Goal: Find specific page/section: Find specific page/section

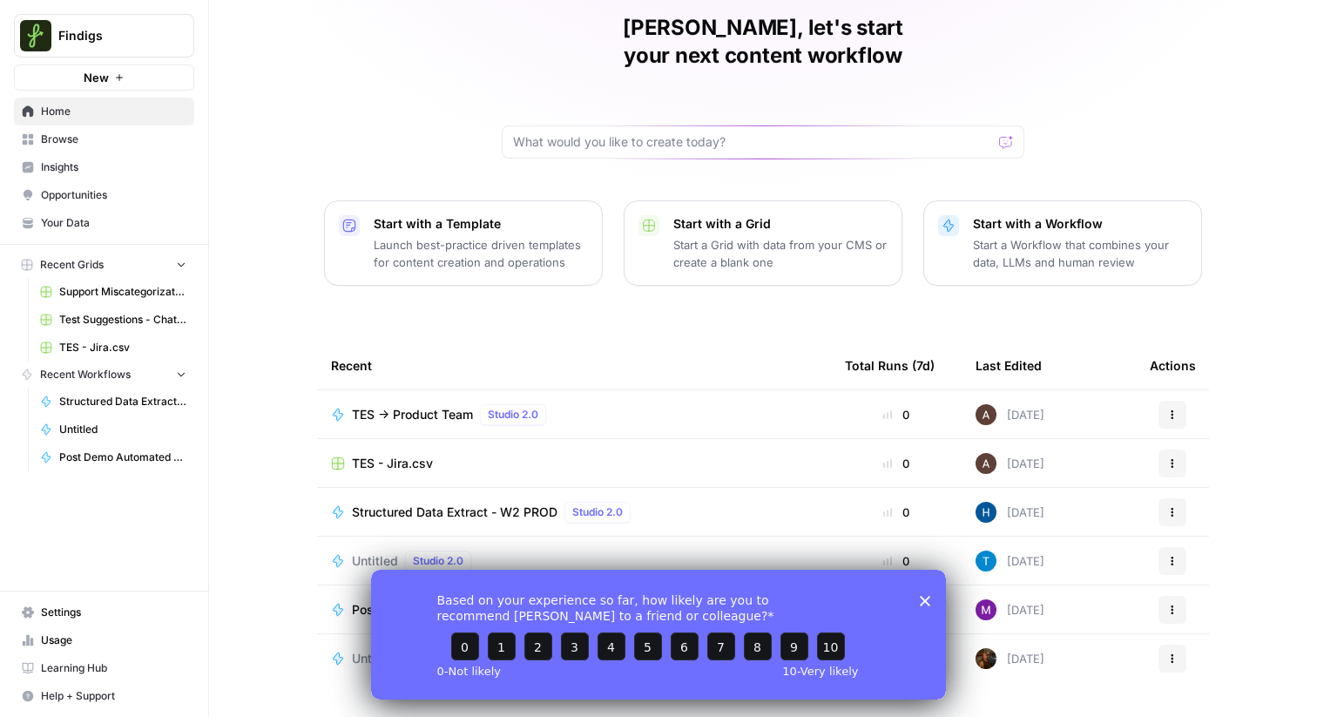
scroll to position [84, 0]
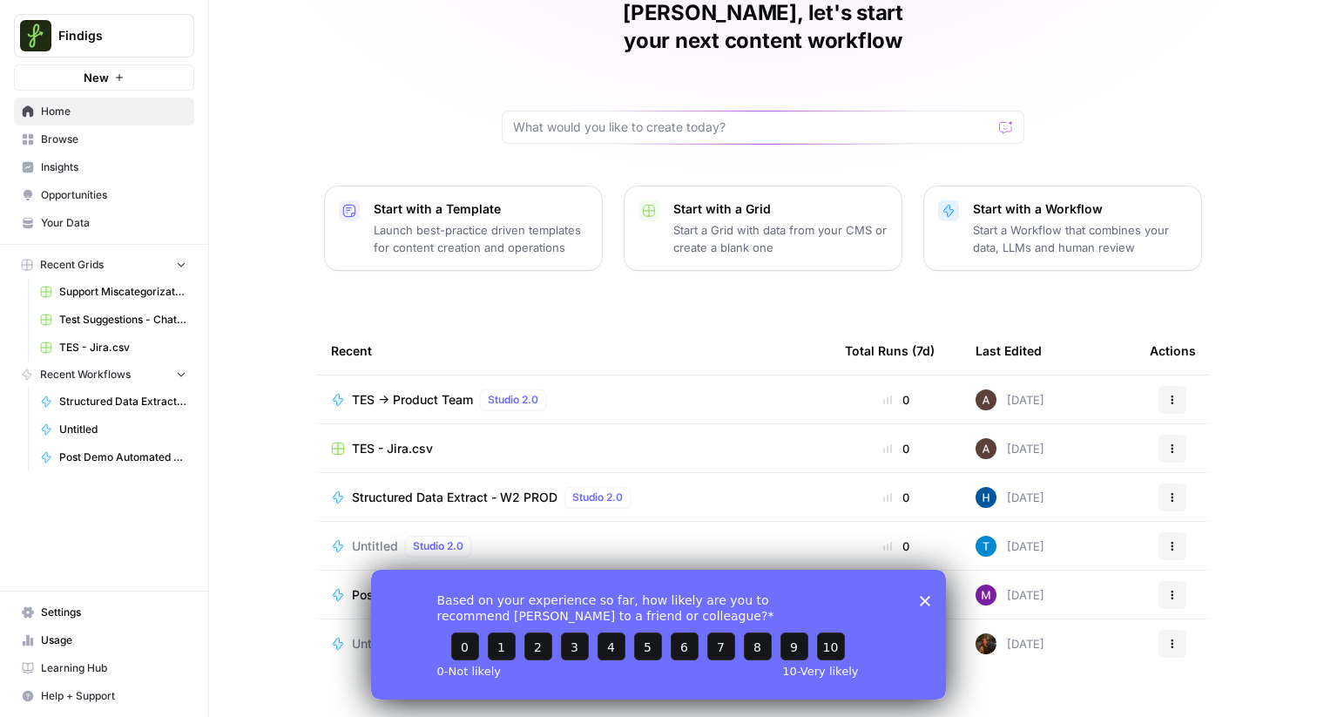
click at [610, 389] on div "TES -> Product Team Studio 2.0" at bounding box center [574, 399] width 486 height 21
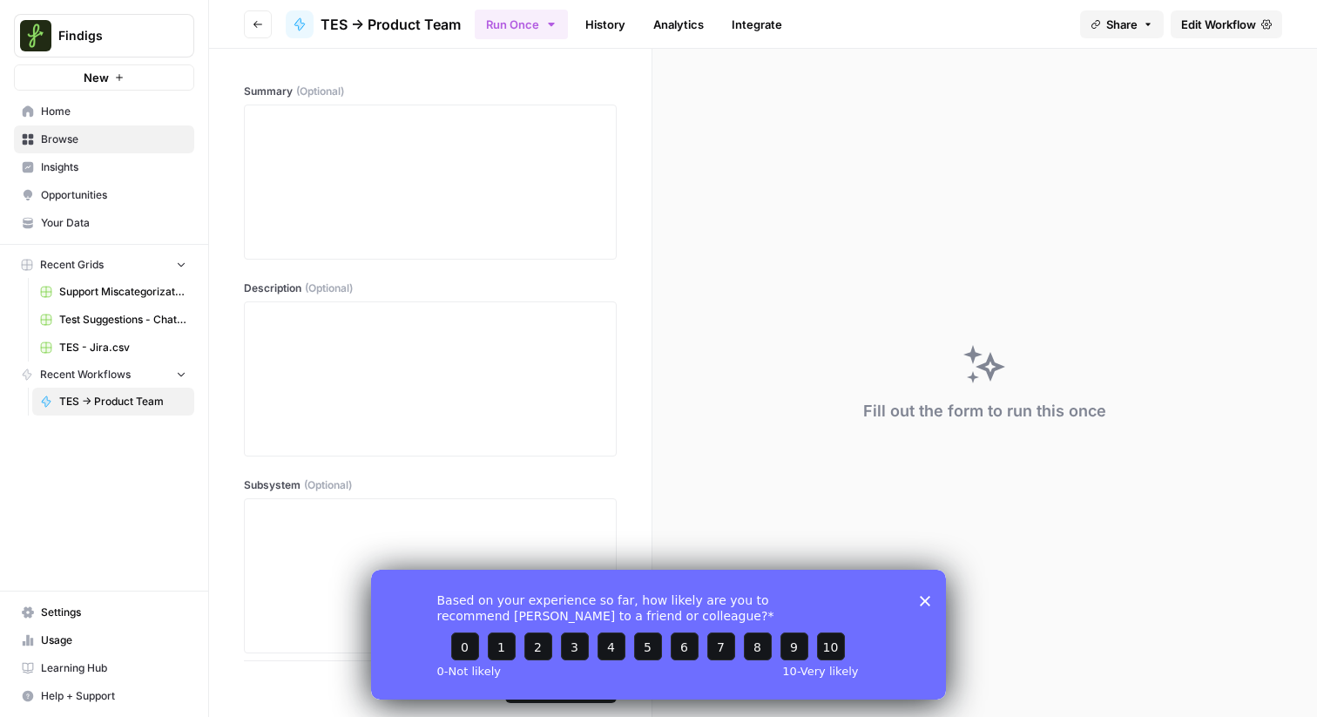
click at [924, 603] on icon "Close survey" at bounding box center [925, 600] width 10 height 10
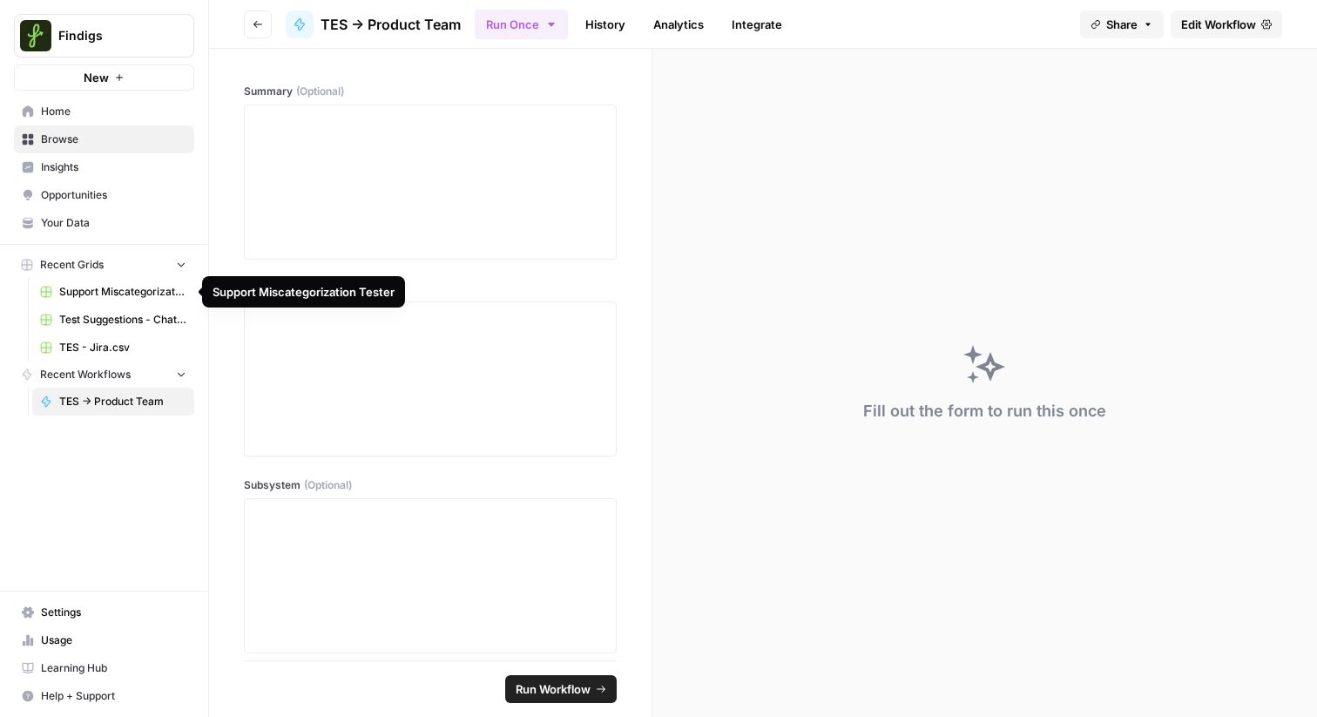
click at [108, 298] on span "Support Miscategorization Tester" at bounding box center [122, 292] width 127 height 16
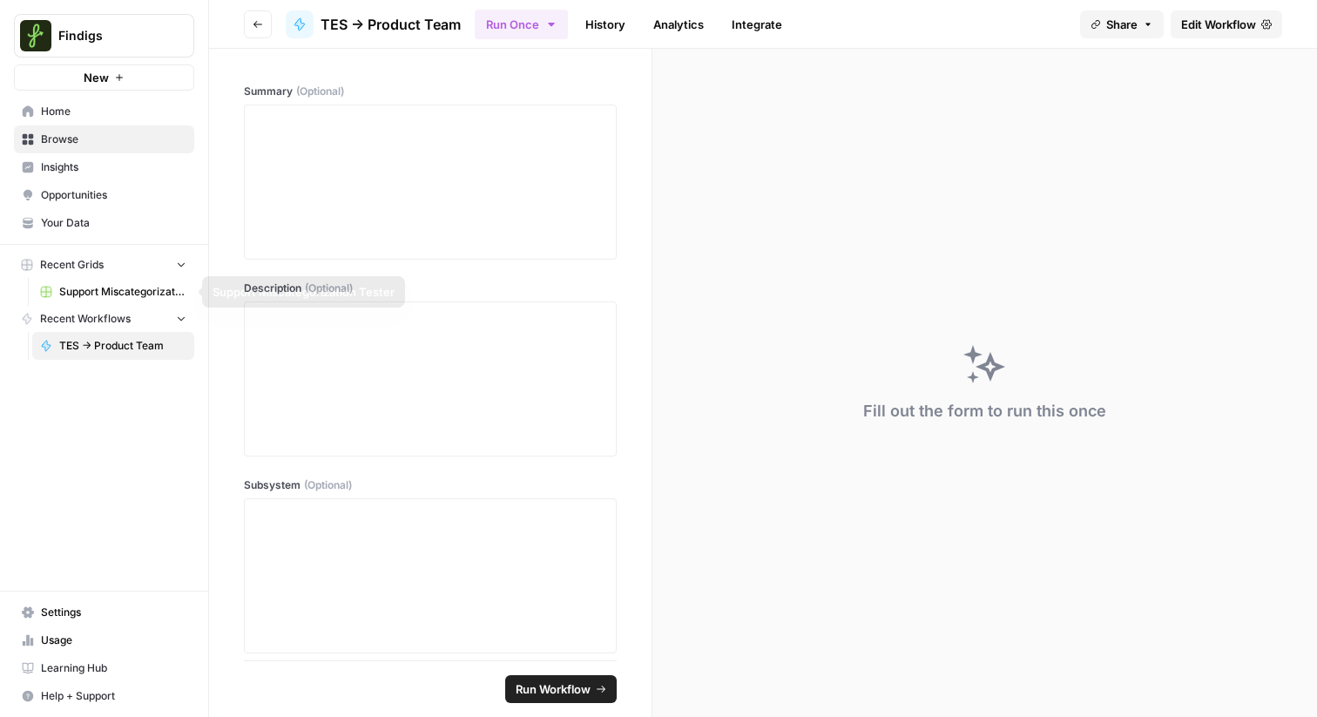
click at [102, 300] on link "Support Miscategorization Tester" at bounding box center [113, 292] width 162 height 28
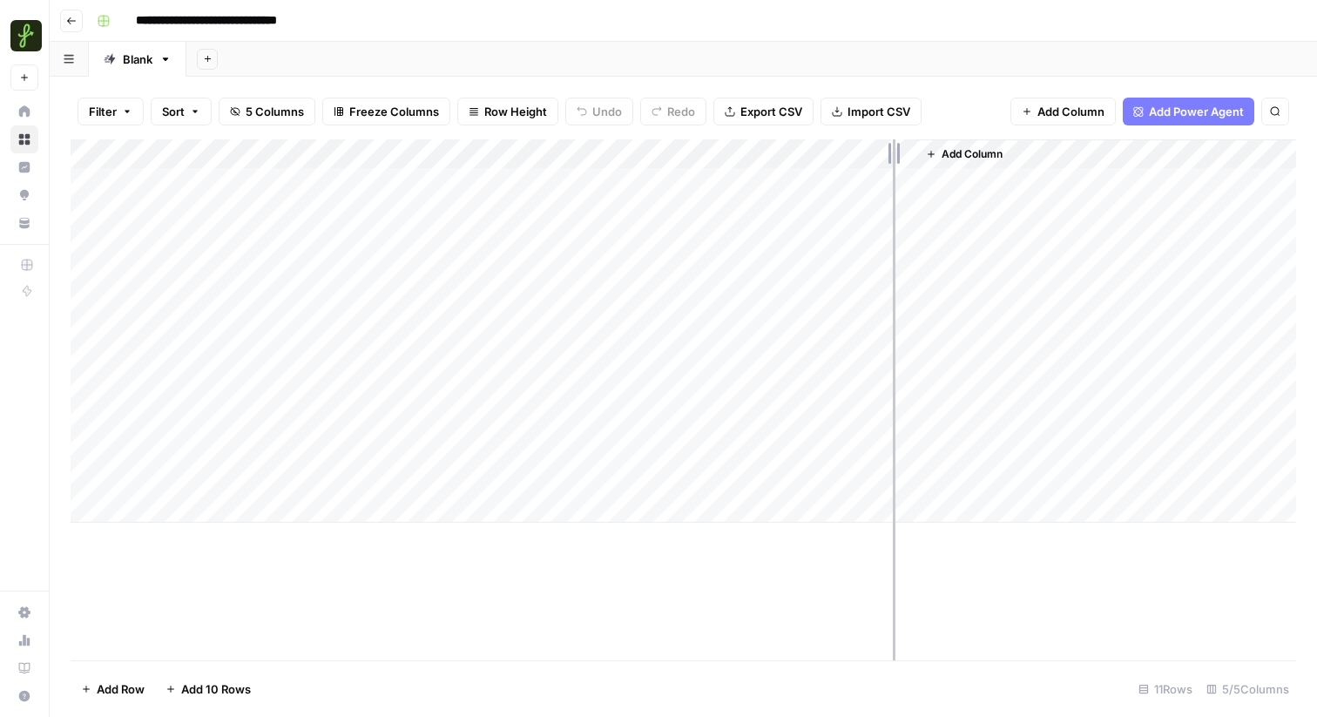
drag, startPoint x: 758, startPoint y: 145, endPoint x: 893, endPoint y: 178, distance: 138.8
click at [894, 177] on div "Add Column" at bounding box center [683, 330] width 1225 height 383
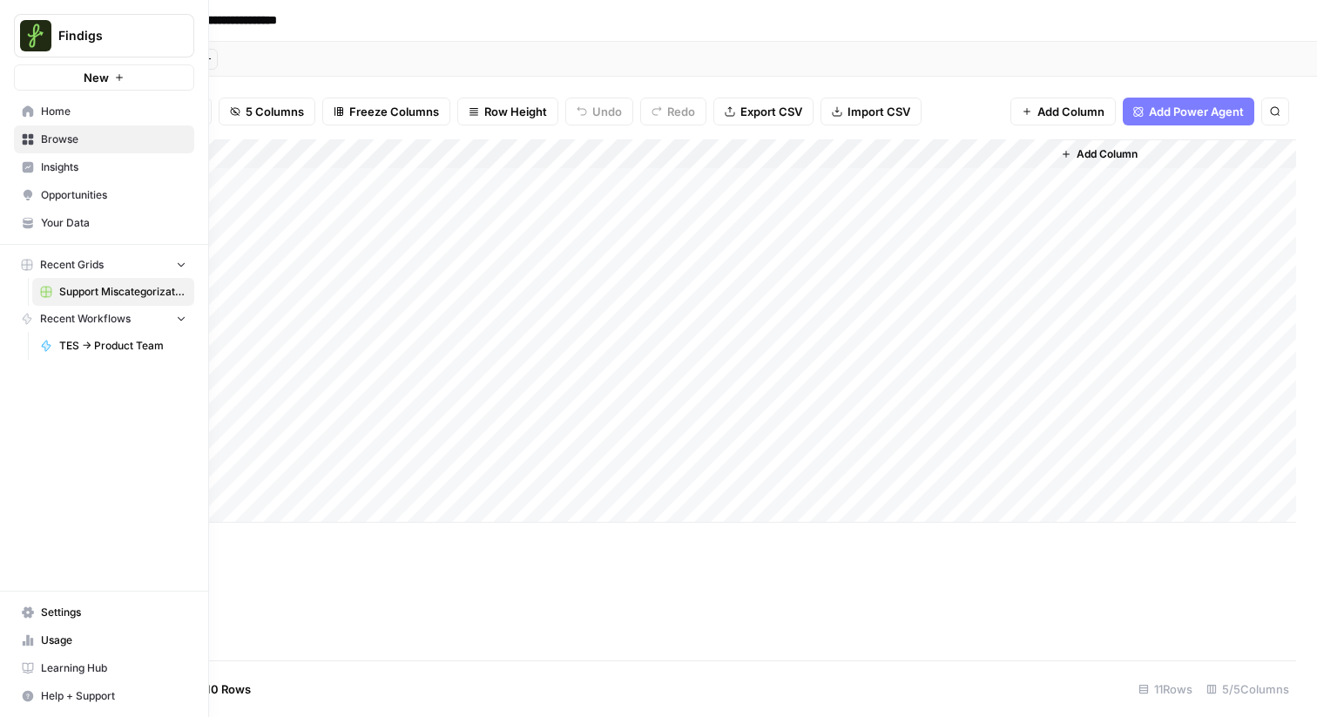
click at [80, 123] on link "Home" at bounding box center [104, 112] width 180 height 28
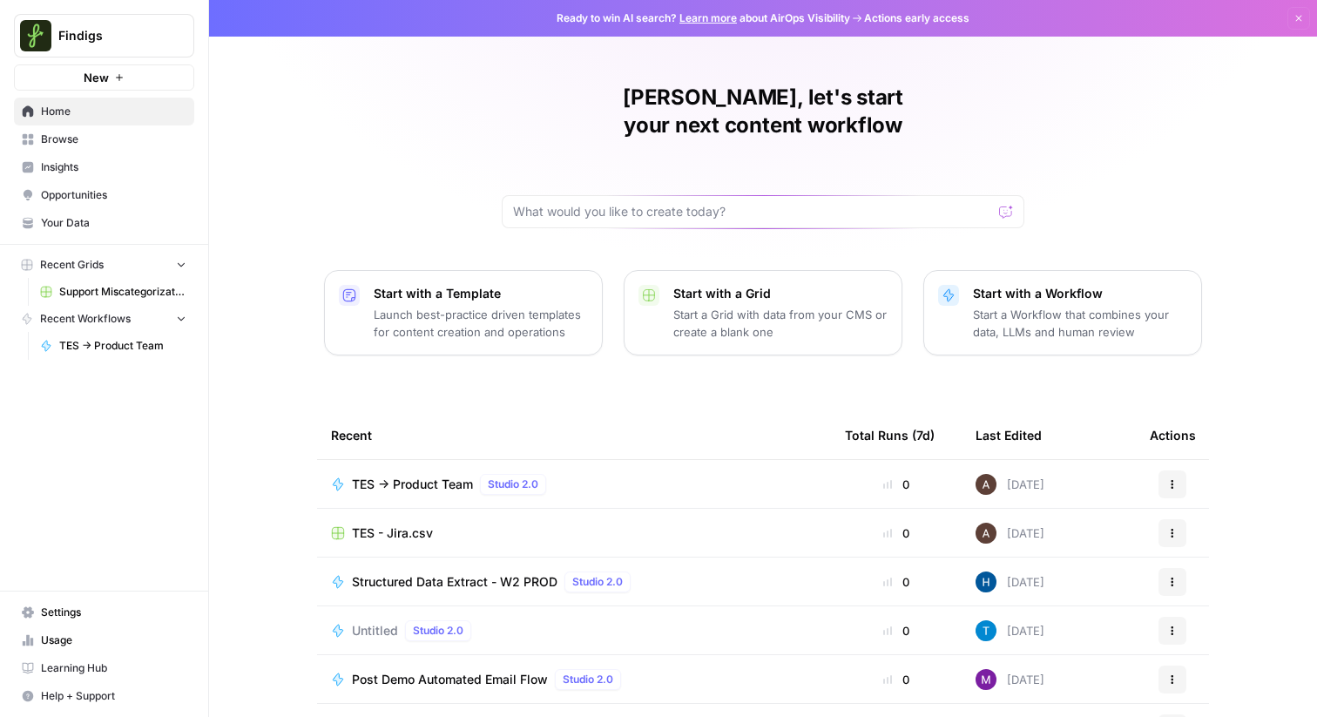
click at [95, 143] on span "Browse" at bounding box center [113, 140] width 145 height 16
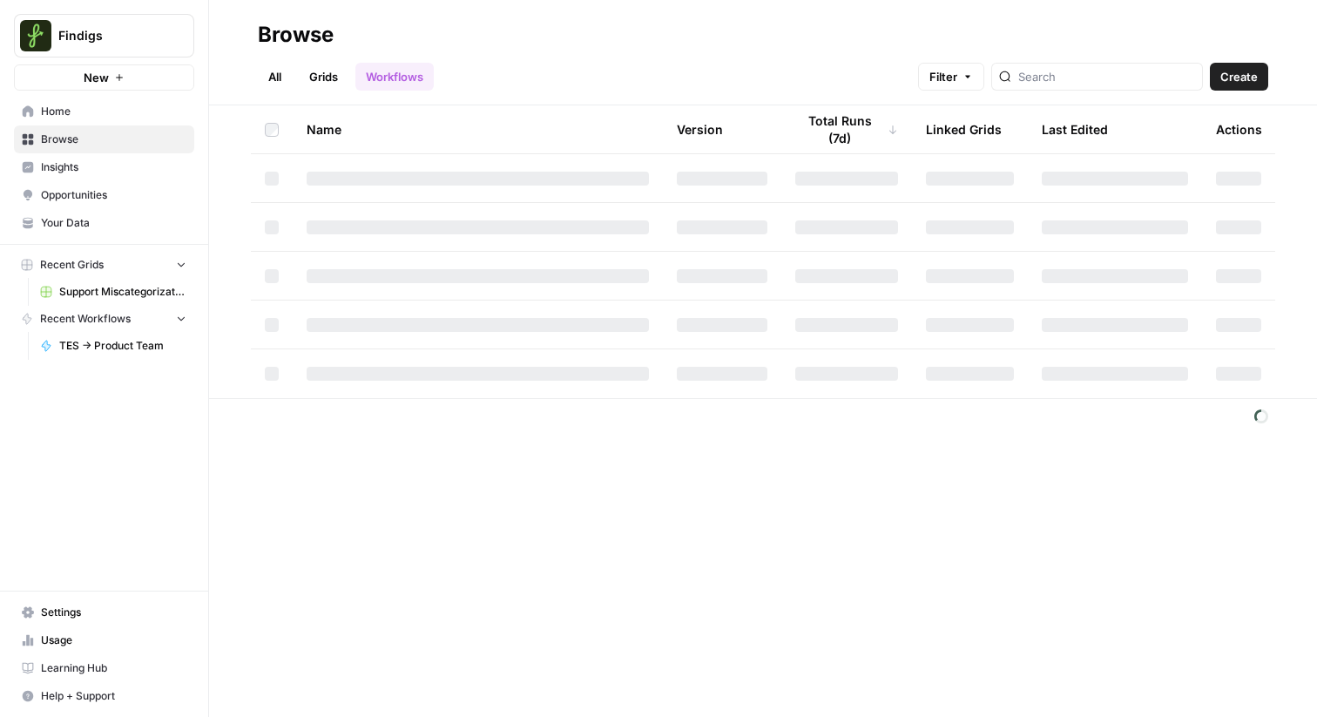
click at [266, 79] on link "All" at bounding box center [275, 77] width 34 height 28
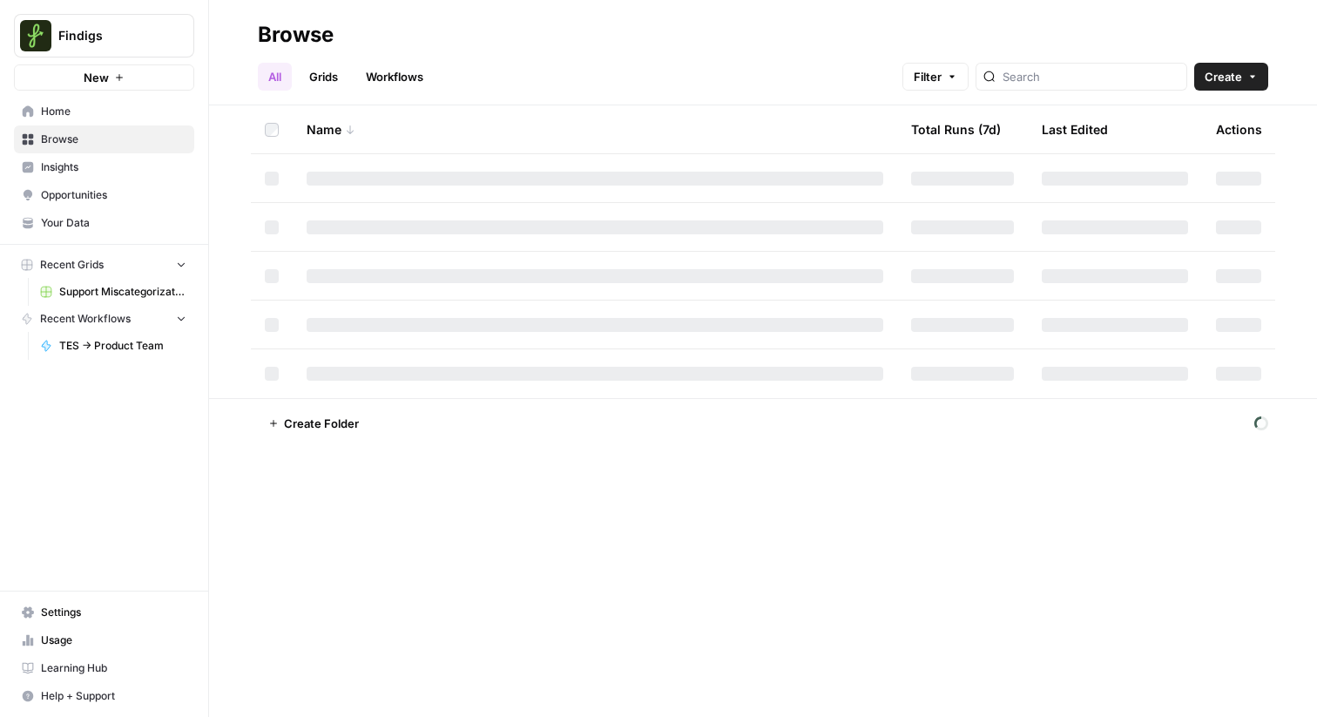
click at [339, 65] on link "Grids" at bounding box center [324, 77] width 50 height 28
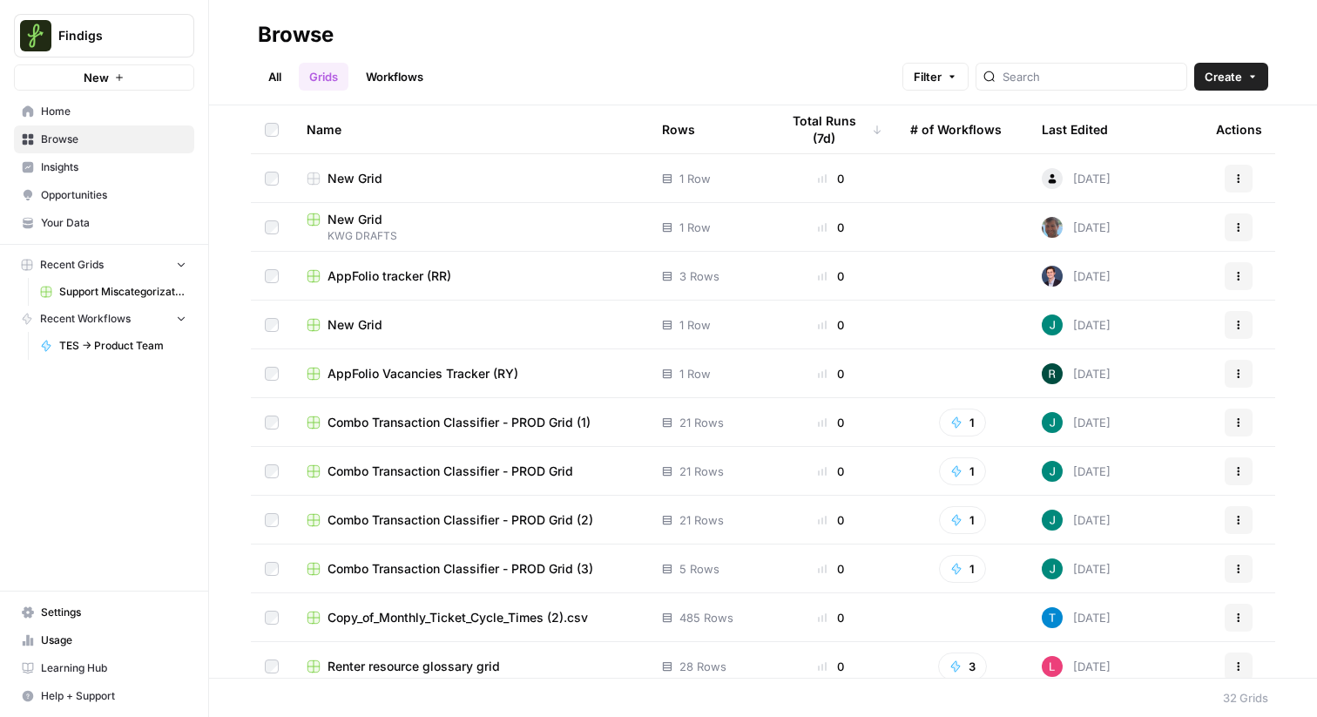
click at [941, 77] on span "Filter" at bounding box center [928, 76] width 28 height 17
click at [622, 162] on button "Add Filter" at bounding box center [704, 156] width 583 height 23
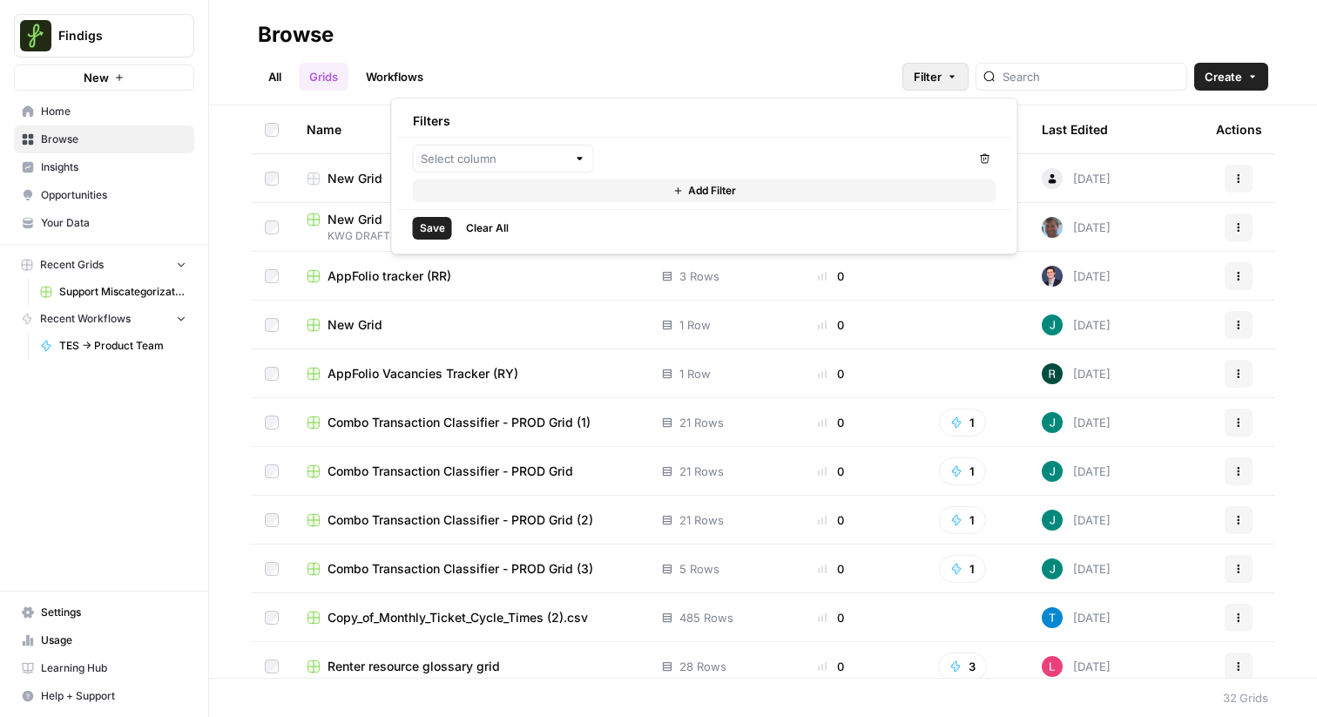
click at [610, 161] on div at bounding box center [691, 159] width 557 height 28
click at [565, 158] on input "text" at bounding box center [494, 158] width 146 height 17
click at [509, 290] on span "Last Edited By" at bounding box center [509, 296] width 125 height 17
type input "Last Edited By"
click at [705, 165] on input "text" at bounding box center [776, 158] width 334 height 17
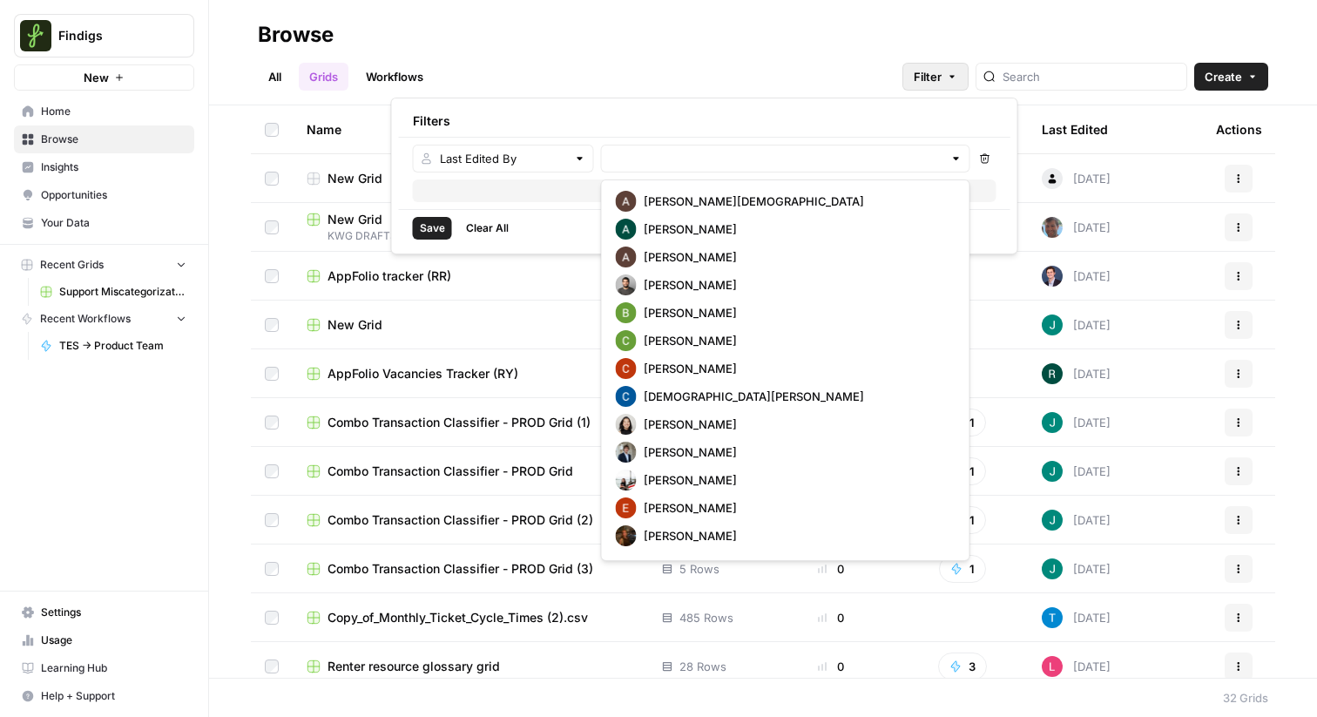
click at [691, 196] on span "[PERSON_NAME][DEMOGRAPHIC_DATA]" at bounding box center [796, 200] width 305 height 17
type input "[PERSON_NAME][DEMOGRAPHIC_DATA]"
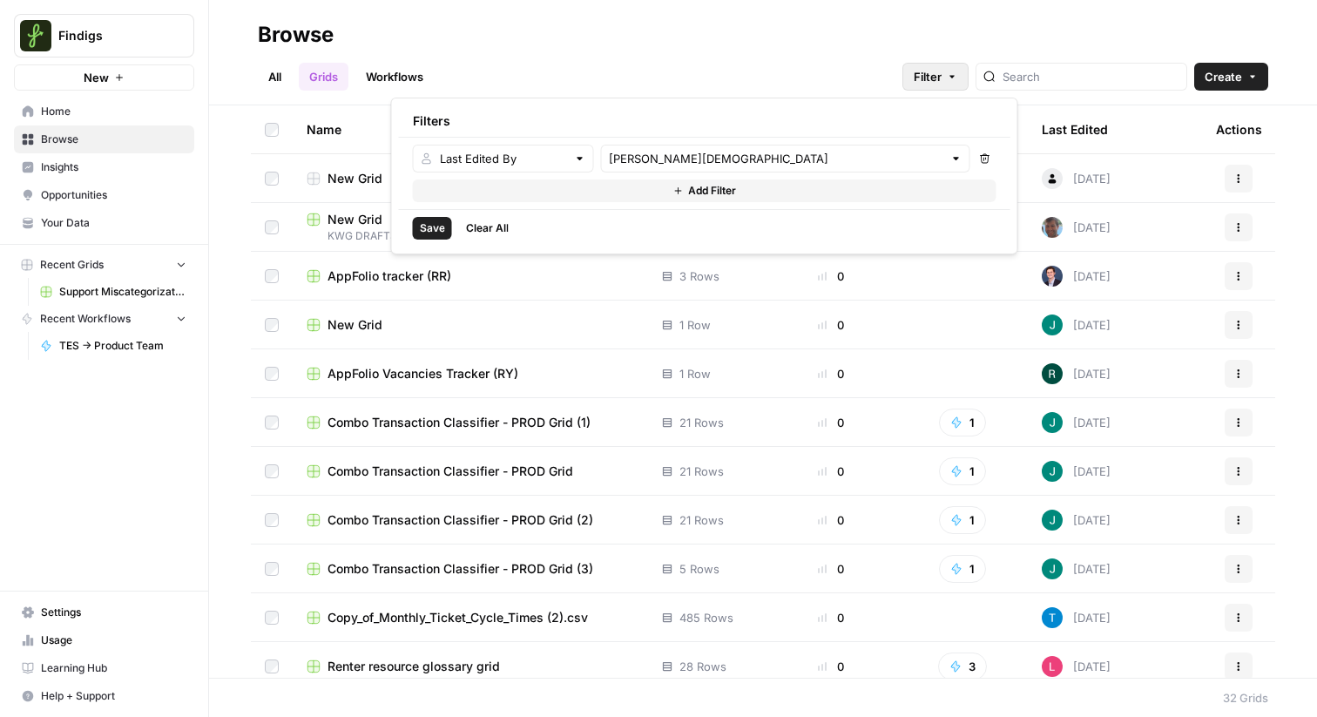
click at [436, 232] on span "Save" at bounding box center [432, 228] width 25 height 16
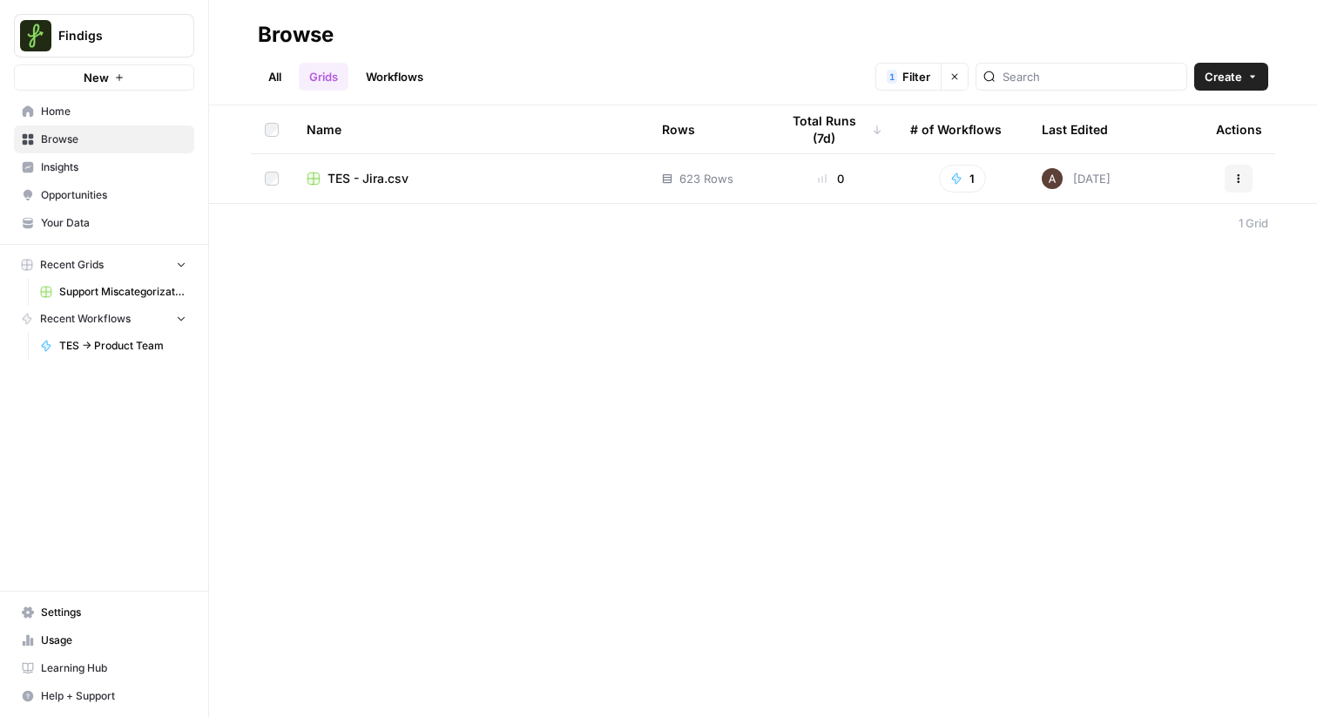
click at [356, 199] on td "TES - Jira.csv" at bounding box center [470, 178] width 355 height 49
click at [361, 172] on span "TES - Jira.csv" at bounding box center [367, 178] width 81 height 17
